Goal: Transaction & Acquisition: Purchase product/service

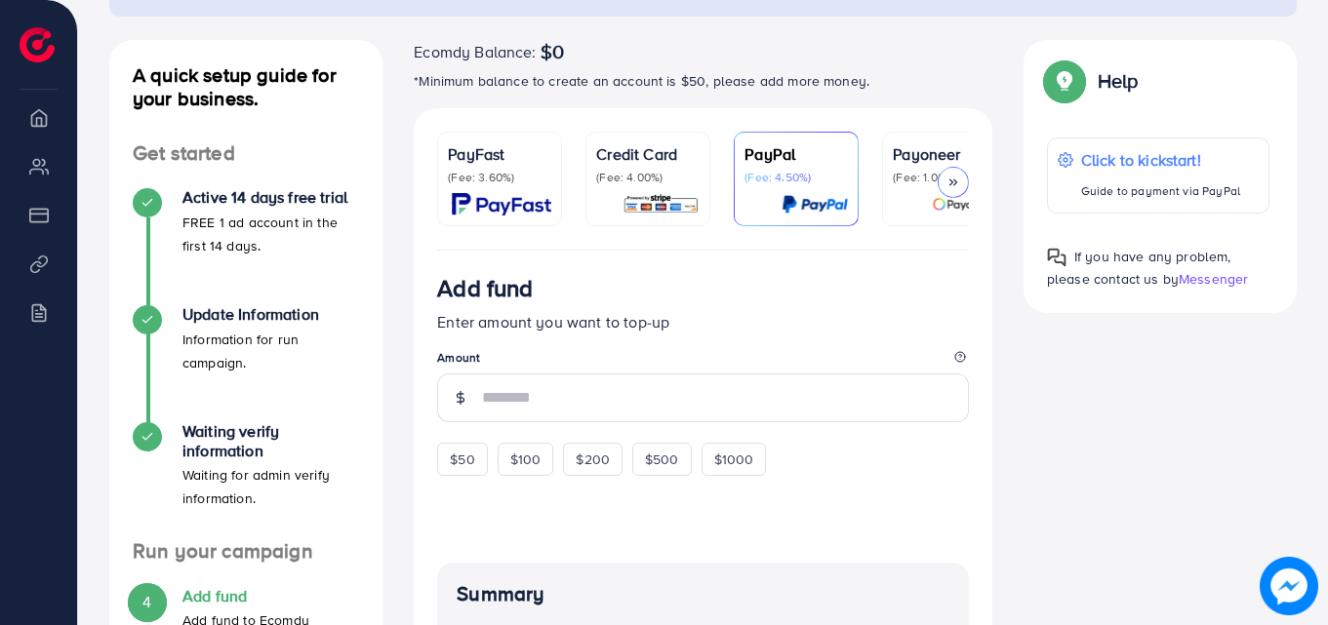
scroll to position [195, 0]
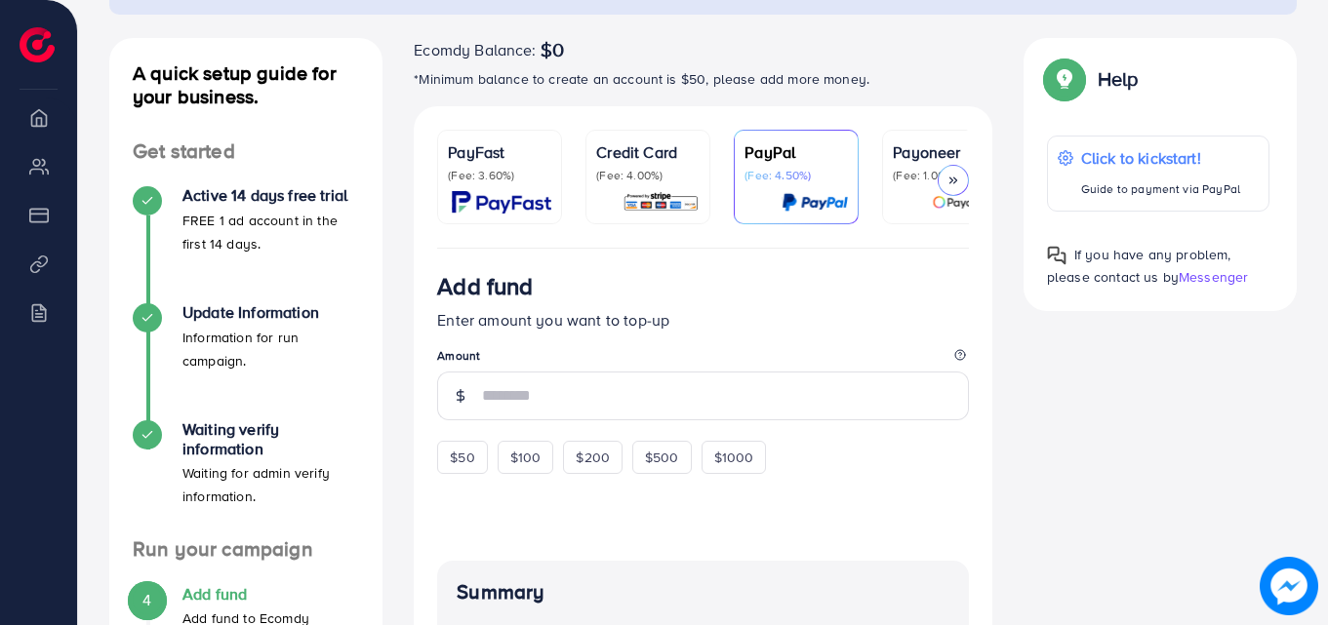
click at [950, 177] on icon at bounding box center [953, 181] width 14 height 14
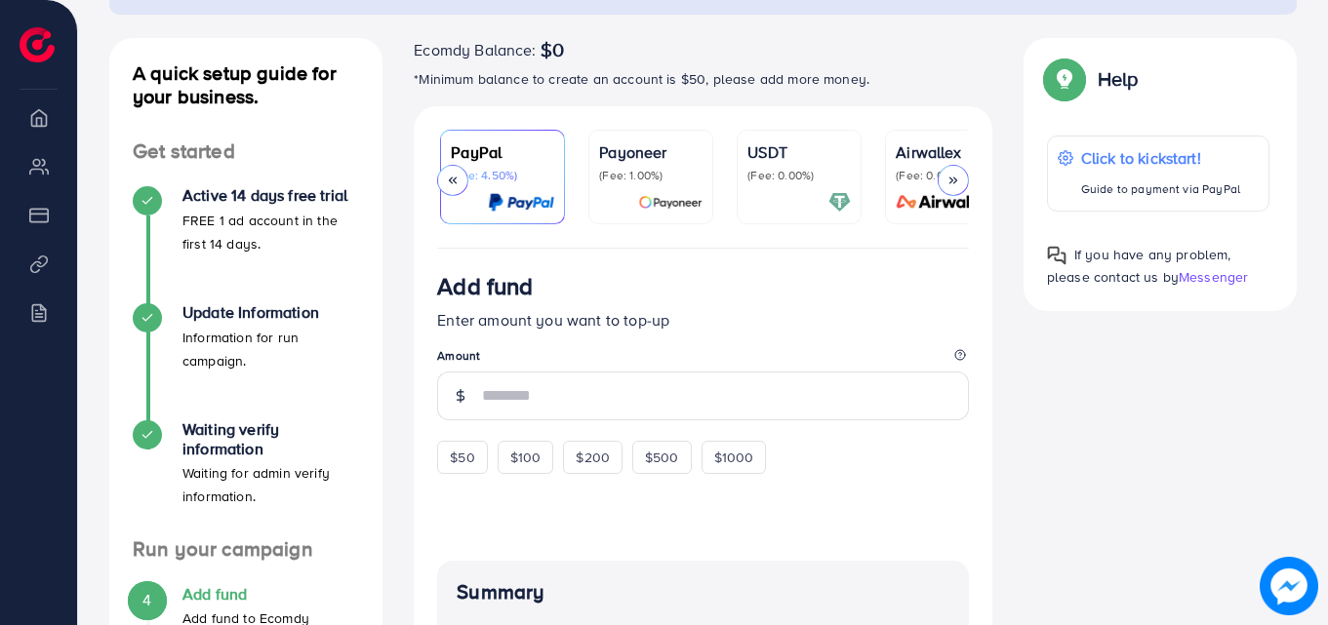
scroll to position [0, 335]
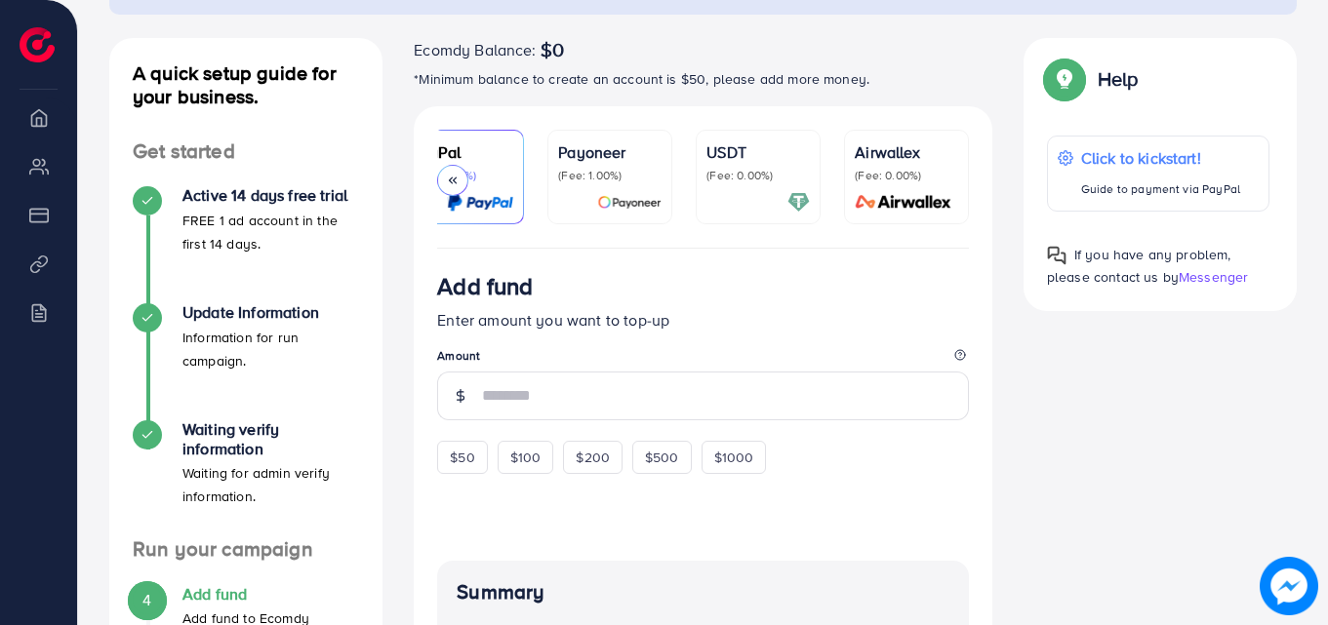
click at [764, 187] on div "USDT (Fee: 0.00%)" at bounding box center [757, 176] width 103 height 73
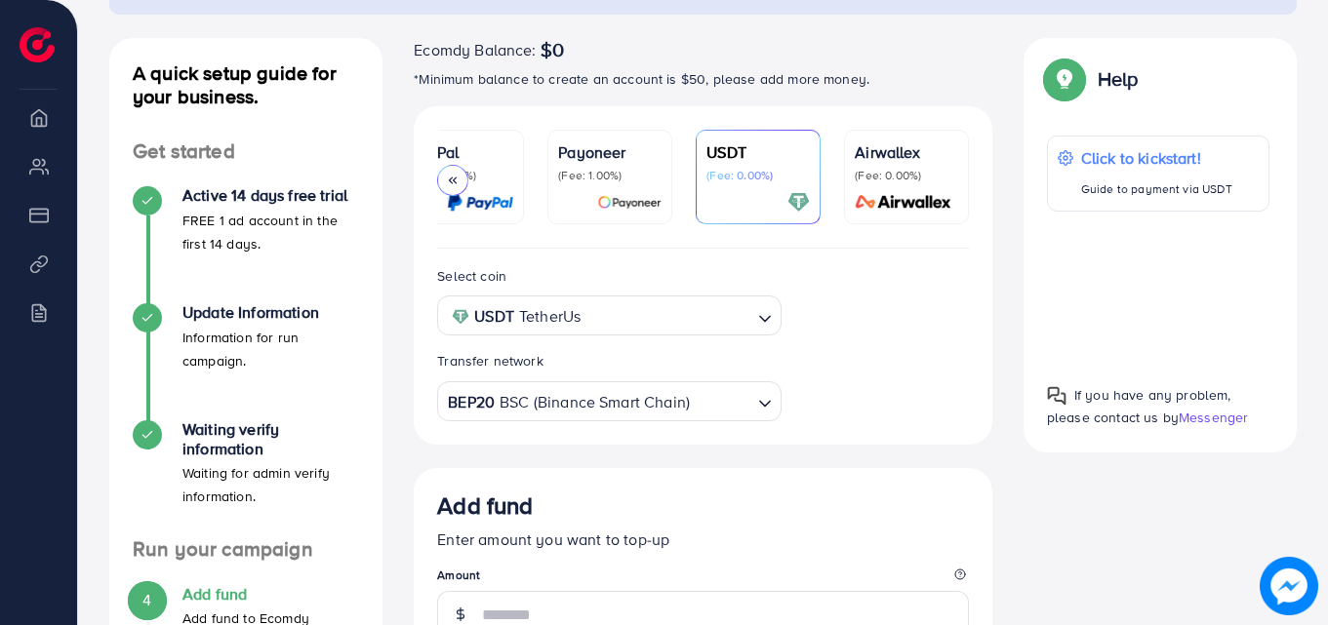
click at [764, 187] on div "USDT (Fee: 0.00%)" at bounding box center [757, 176] width 103 height 73
click at [663, 316] on input "Search for option" at bounding box center [667, 316] width 163 height 30
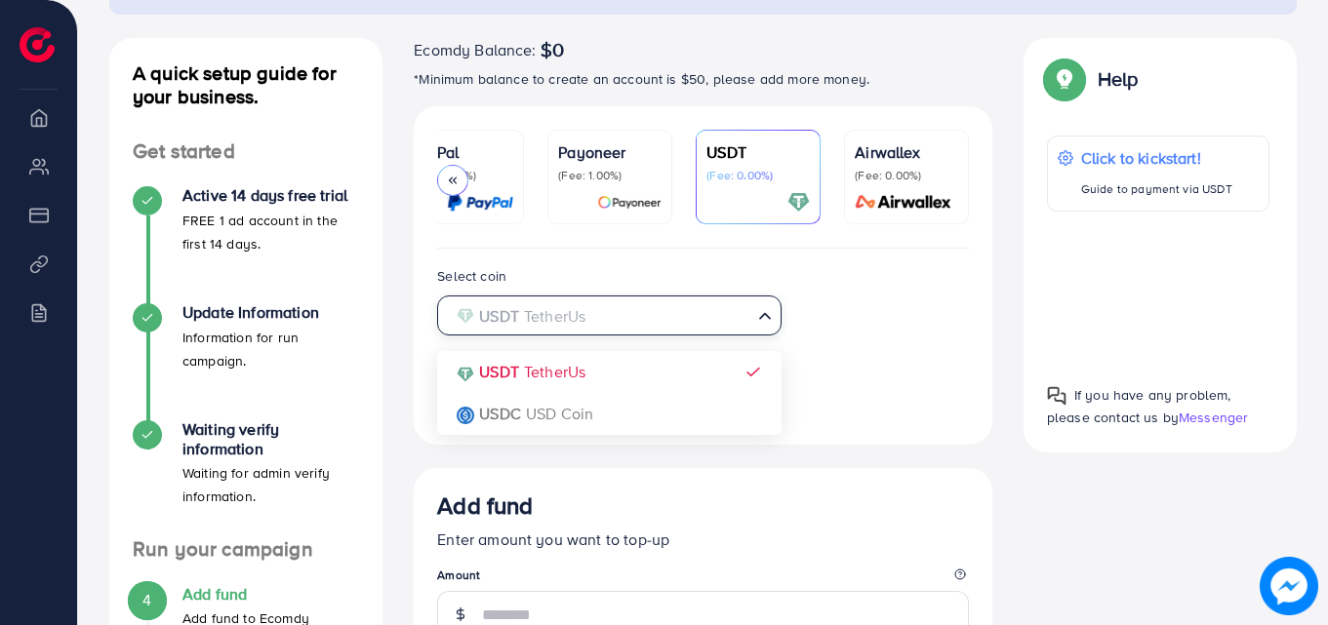
click at [663, 316] on input "Search for option" at bounding box center [597, 316] width 303 height 30
drag, startPoint x: 663, startPoint y: 316, endPoint x: 879, endPoint y: 321, distance: 215.6
click at [879, 321] on div "Select coin USDT TetherUs Loading... USDT TetherUs USDC USD Coin Transfer netwo…" at bounding box center [702, 342] width 563 height 157
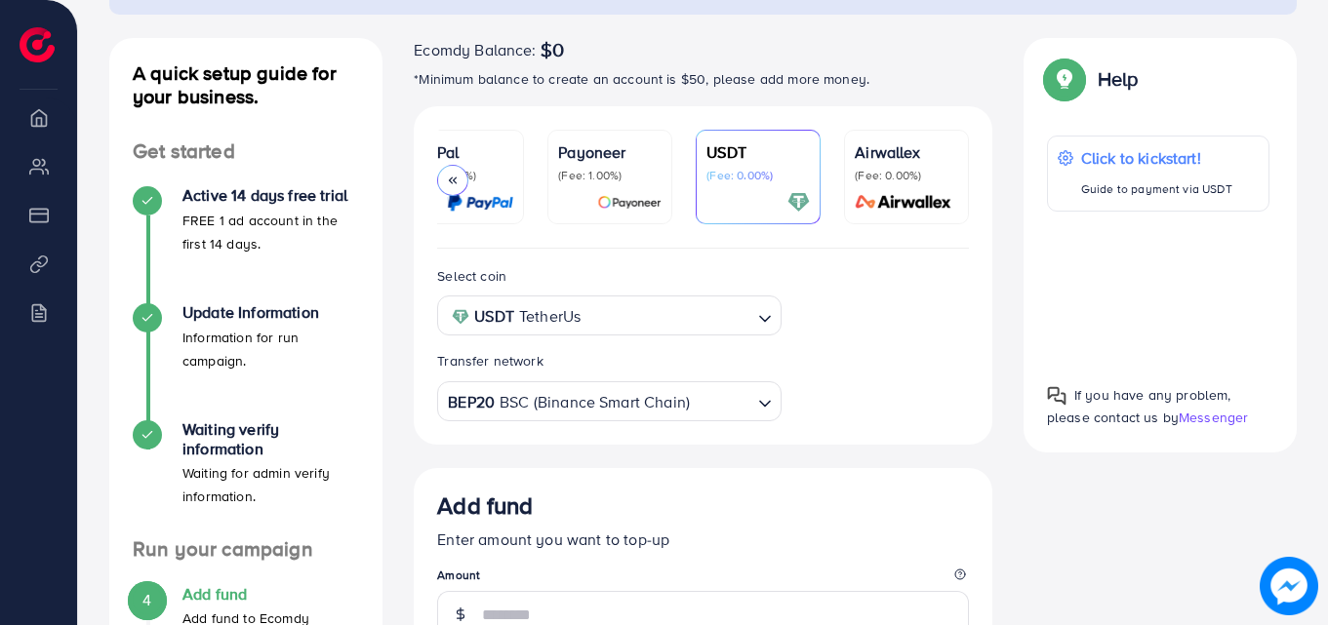
click at [746, 197] on div at bounding box center [757, 202] width 103 height 22
click at [706, 402] on input "Search for option" at bounding box center [721, 401] width 59 height 30
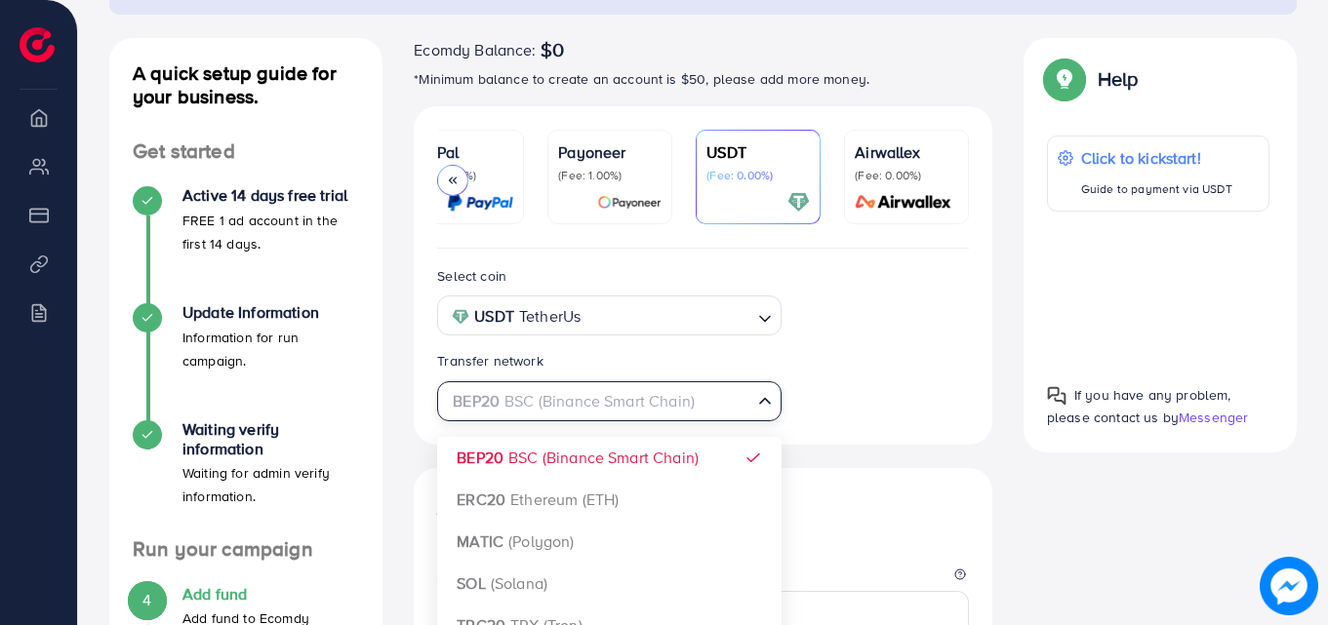
click at [651, 402] on input "Search for option" at bounding box center [597, 401] width 303 height 30
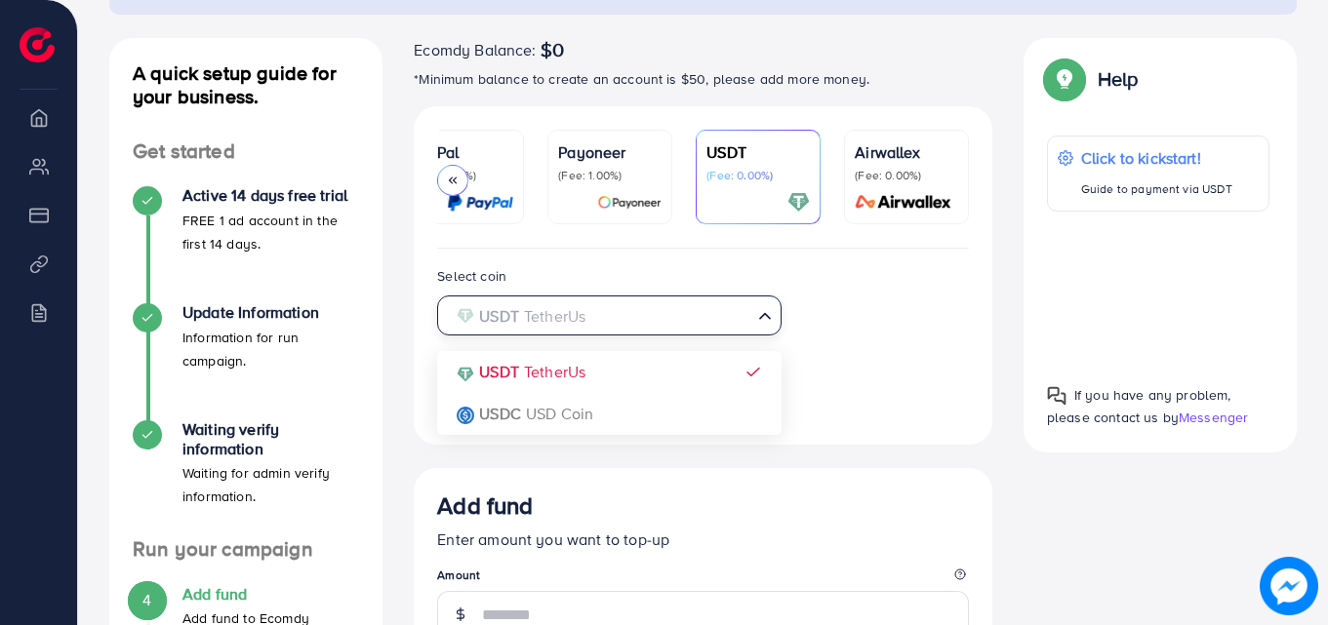
click at [614, 326] on input "Search for option" at bounding box center [597, 316] width 303 height 30
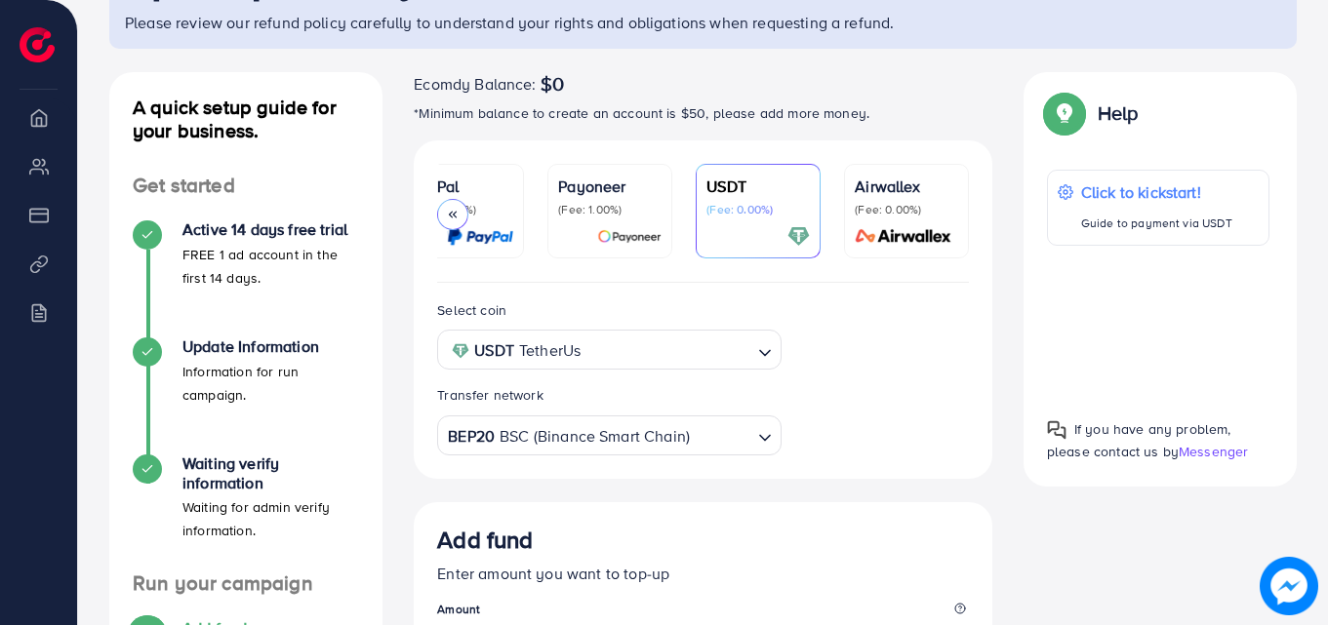
scroll to position [156, 0]
